Goal: Task Accomplishment & Management: Use online tool/utility

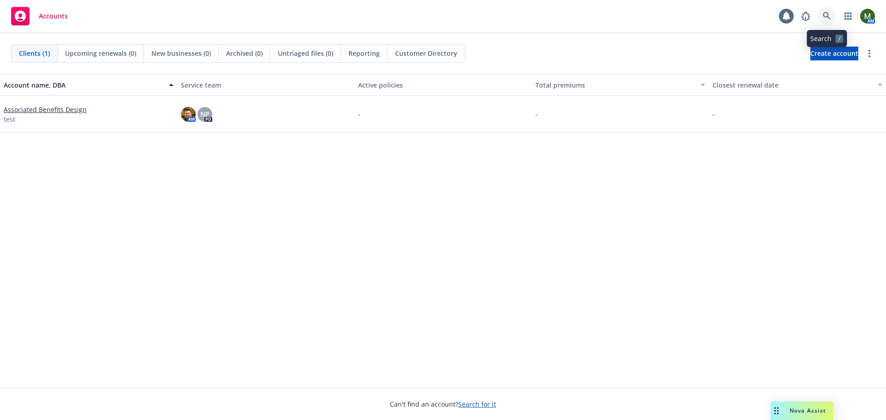
click at [825, 18] on icon at bounding box center [827, 16] width 8 height 8
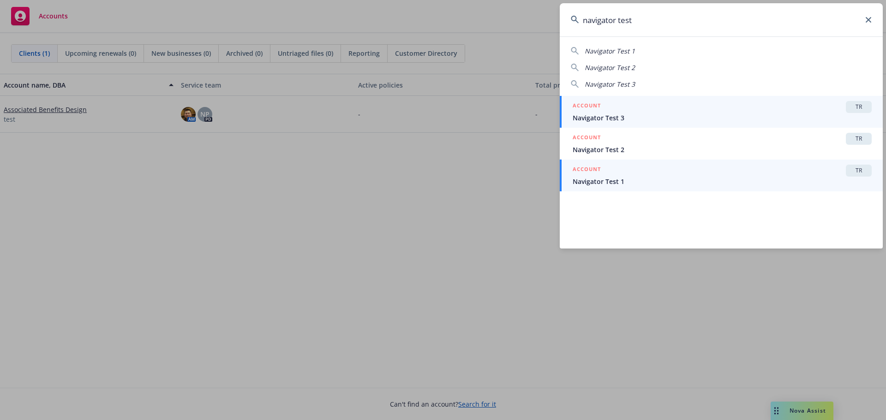
type input "navigator test"
click at [621, 183] on span "Navigator Test 1" at bounding box center [722, 182] width 299 height 10
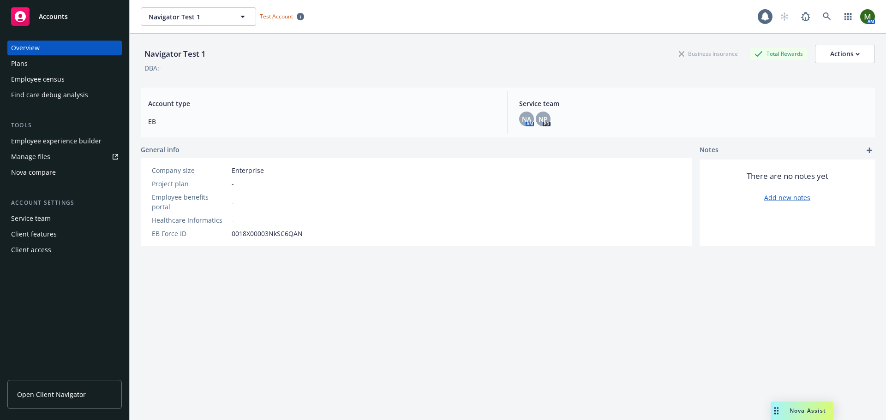
click at [62, 172] on div "Nova compare" at bounding box center [64, 172] width 107 height 15
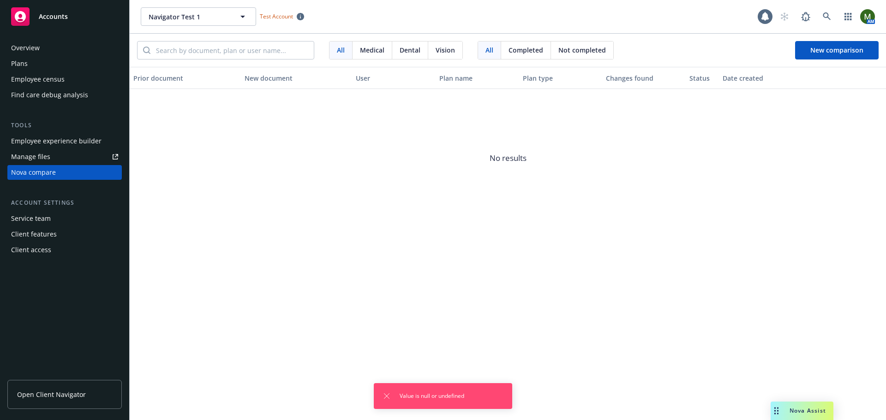
click at [58, 65] on div "Plans" at bounding box center [64, 63] width 107 height 15
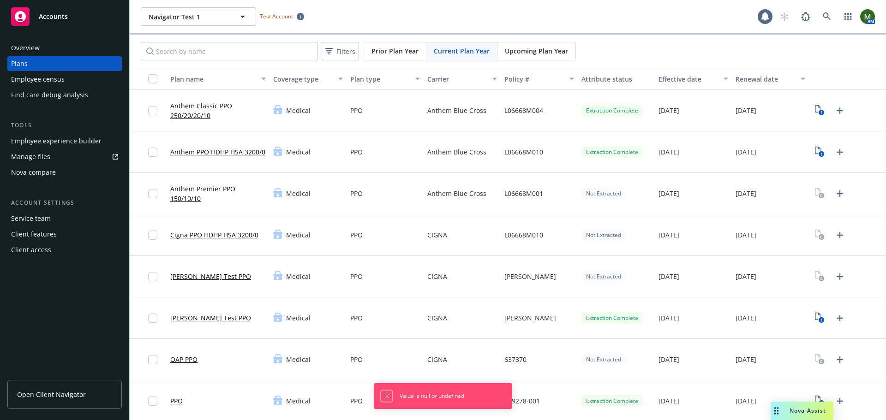
click at [384, 395] on icon "Dismiss notification" at bounding box center [386, 396] width 7 height 7
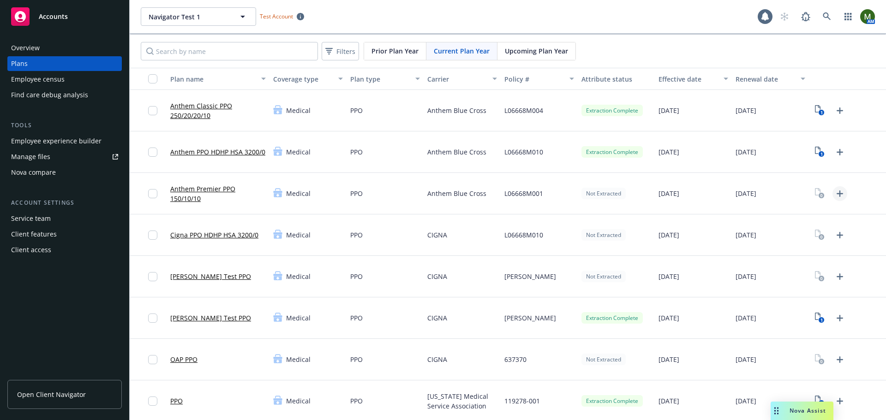
click at [834, 192] on icon "Upload Plan Documents" at bounding box center [839, 193] width 11 height 11
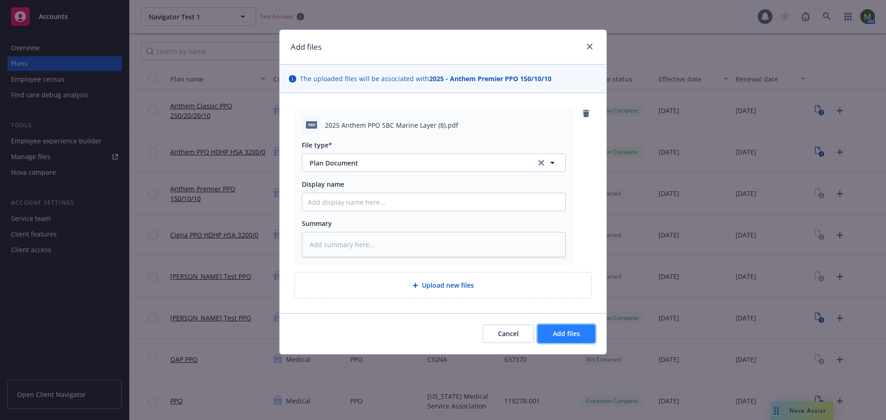
click at [559, 333] on span "Add files" at bounding box center [566, 333] width 27 height 9
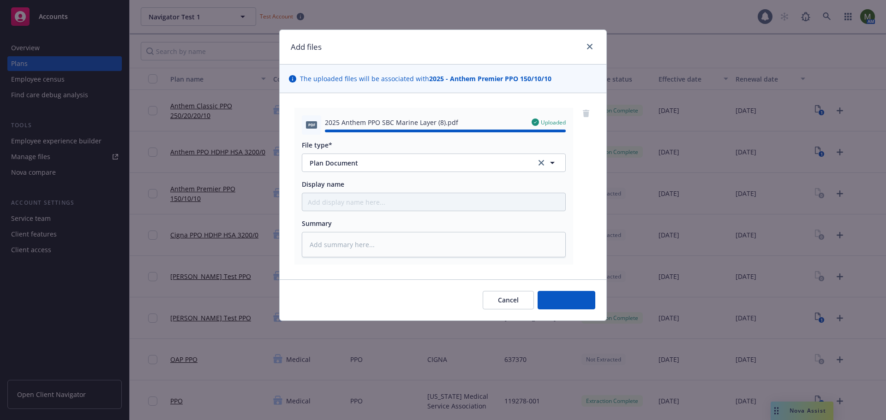
type textarea "x"
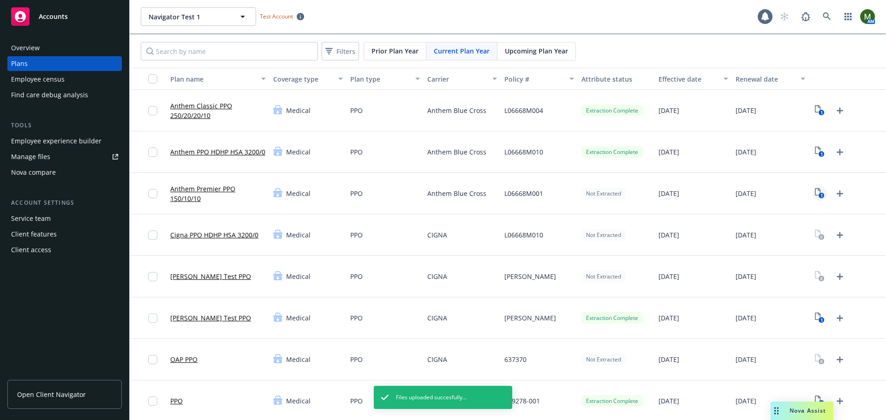
click at [818, 193] on rect "View Plan Documents" at bounding box center [821, 196] width 6 height 6
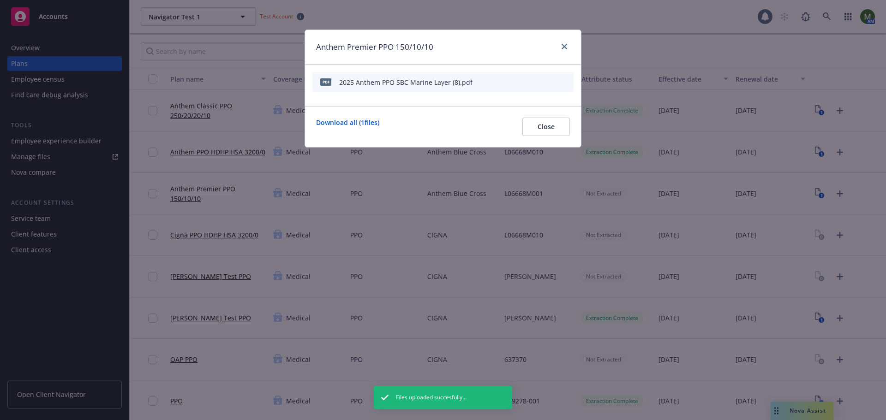
click at [520, 80] on icon "start extraction" at bounding box center [517, 81] width 7 height 9
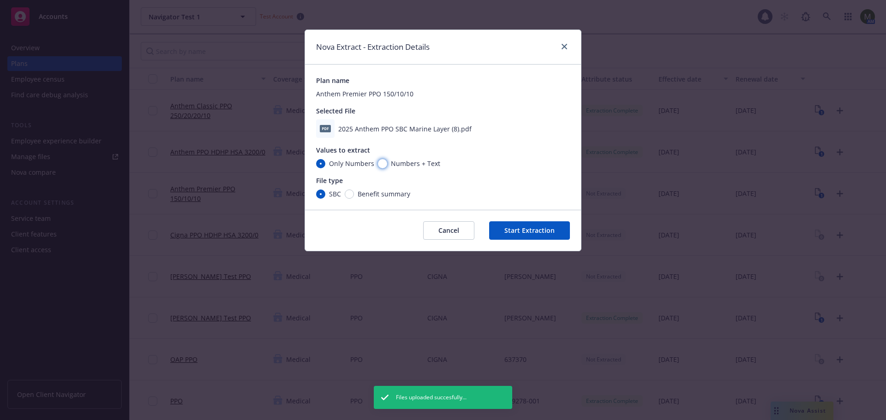
click at [379, 161] on input "Numbers + Text" at bounding box center [382, 163] width 9 height 9
radio input "true"
click at [524, 230] on button "Start Extraction" at bounding box center [529, 230] width 81 height 18
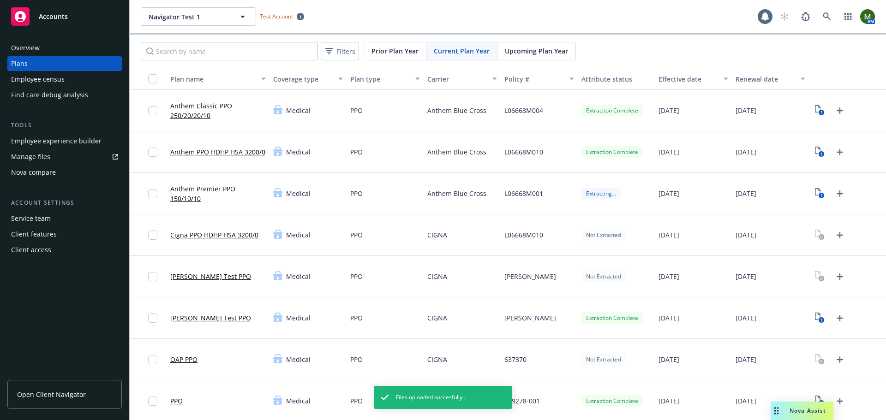
click at [205, 190] on link "Anthem Premier PPO 150/10/10" at bounding box center [218, 193] width 96 height 19
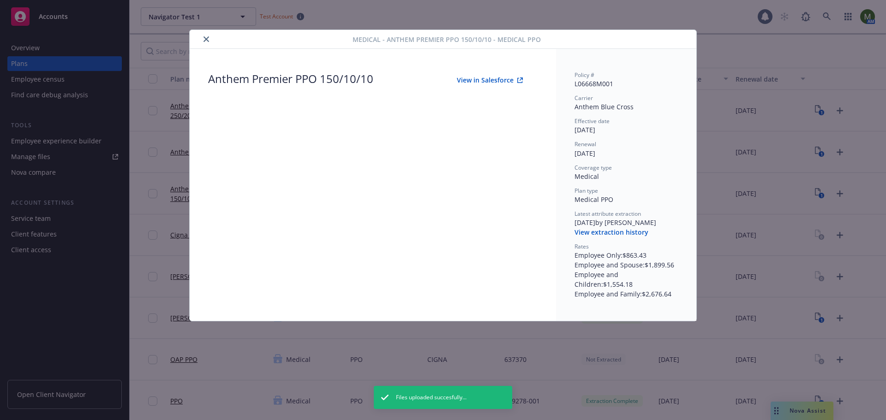
click at [504, 82] on button "View in Salesforce" at bounding box center [490, 80] width 96 height 18
click at [212, 41] on div at bounding box center [272, 39] width 159 height 11
click at [207, 40] on icon "close" at bounding box center [206, 39] width 6 height 6
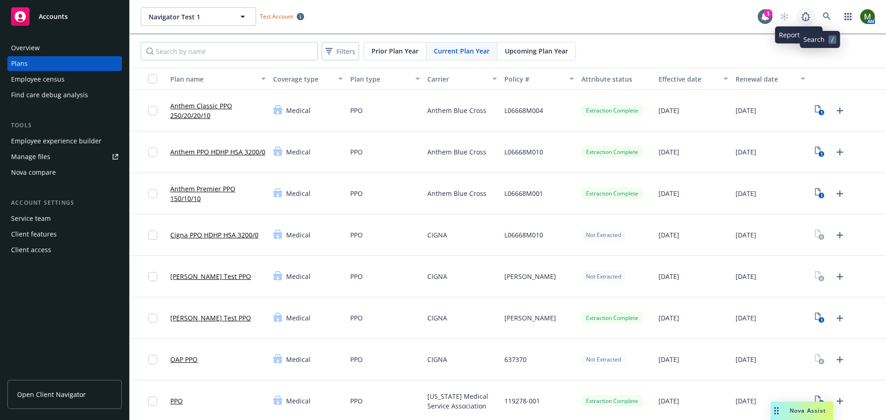
drag, startPoint x: 804, startPoint y: 18, endPoint x: 816, endPoint y: 18, distance: 12.0
click at [816, 18] on div "AM" at bounding box center [825, 16] width 100 height 18
click at [823, 18] on icon at bounding box center [827, 16] width 8 height 8
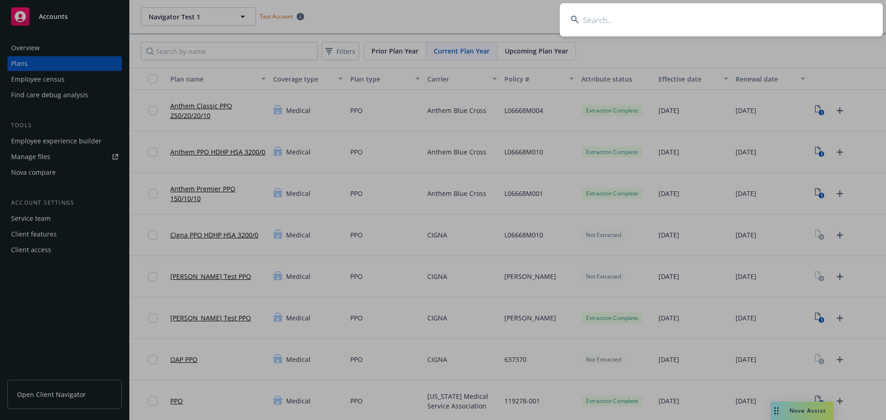
click at [810, 22] on input at bounding box center [721, 19] width 323 height 33
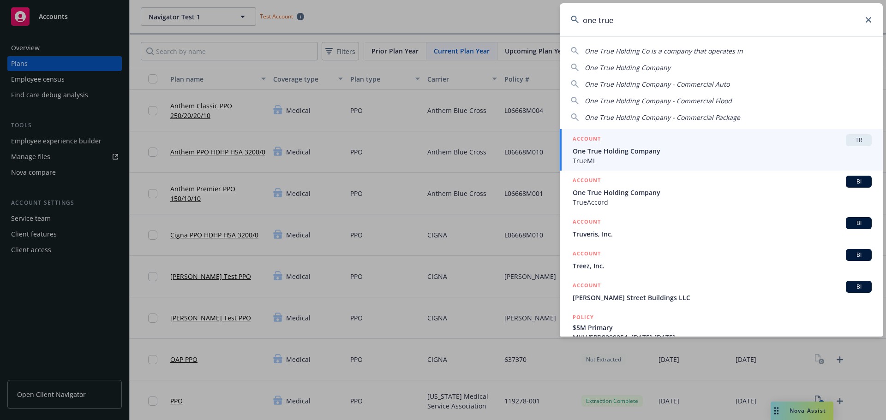
type input "one true"
click at [609, 152] on span "One True Holding Company" at bounding box center [722, 151] width 299 height 10
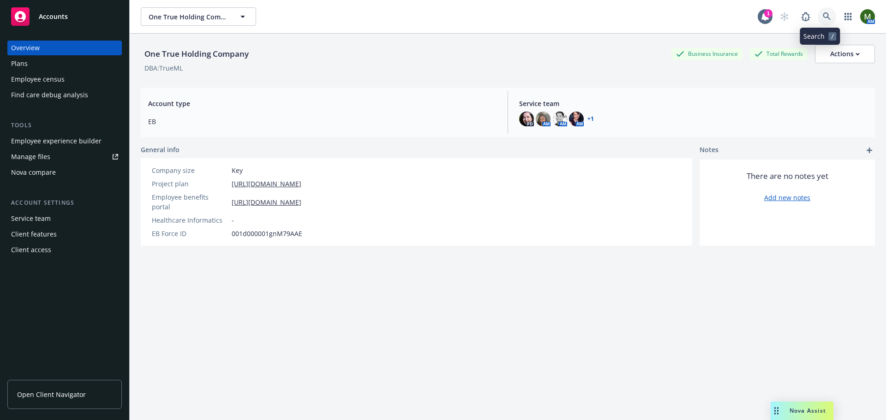
click at [818, 21] on link at bounding box center [827, 16] width 18 height 18
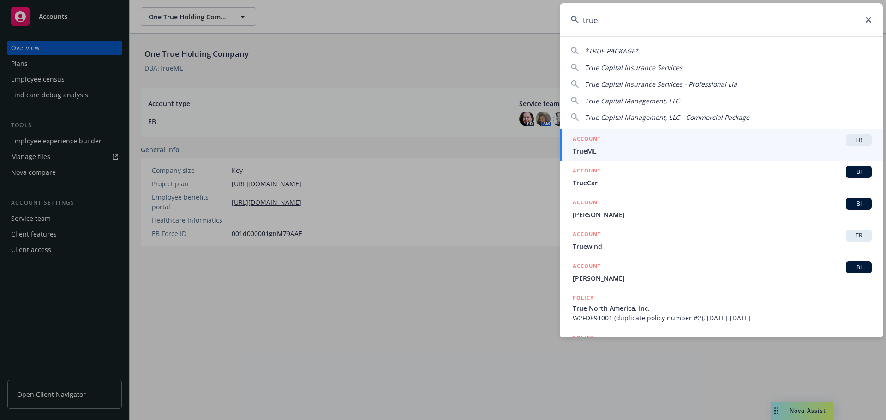
type input "true"
click at [638, 143] on div "ACCOUNT TR" at bounding box center [722, 140] width 299 height 12
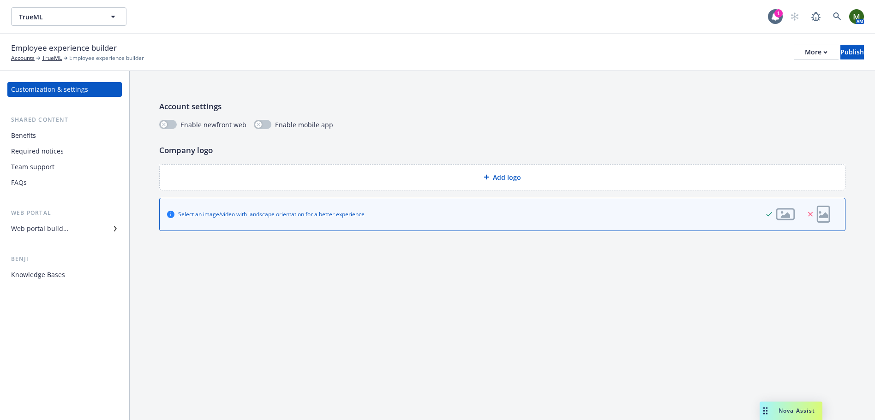
click at [69, 137] on div "Benefits" at bounding box center [64, 135] width 107 height 15
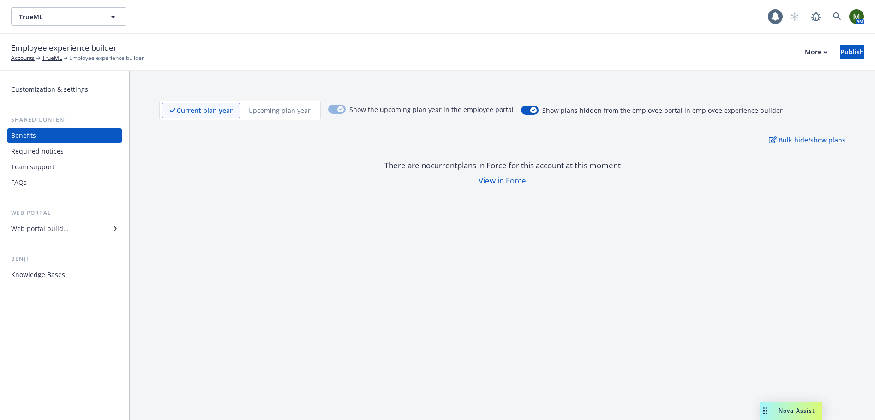
click at [52, 272] on div "Knowledge Bases" at bounding box center [38, 275] width 54 height 15
